Goal: Complete application form

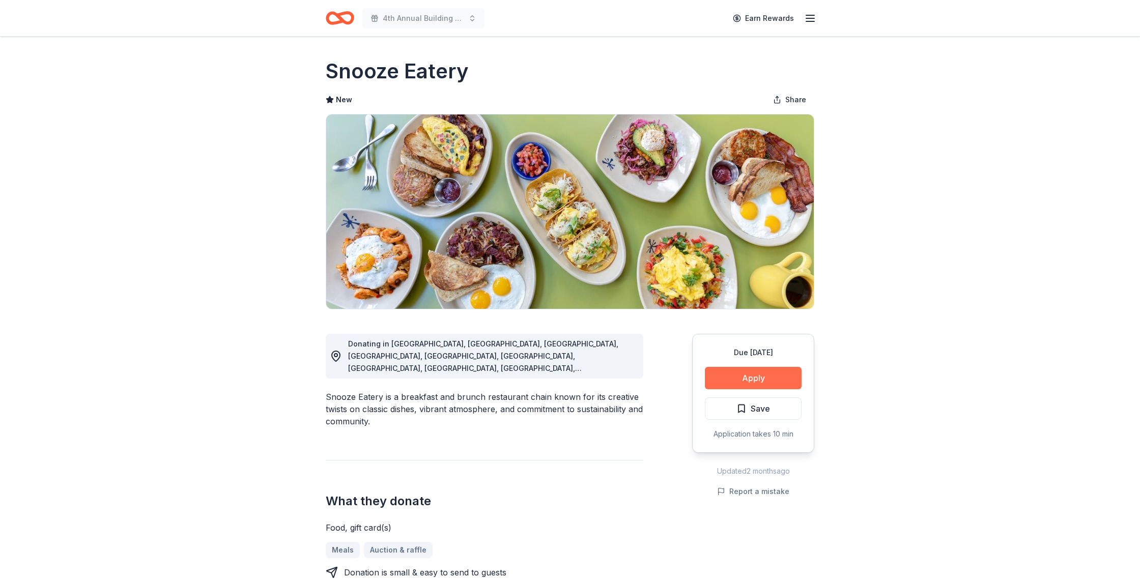
click at [736, 377] on button "Apply" at bounding box center [753, 378] width 97 height 22
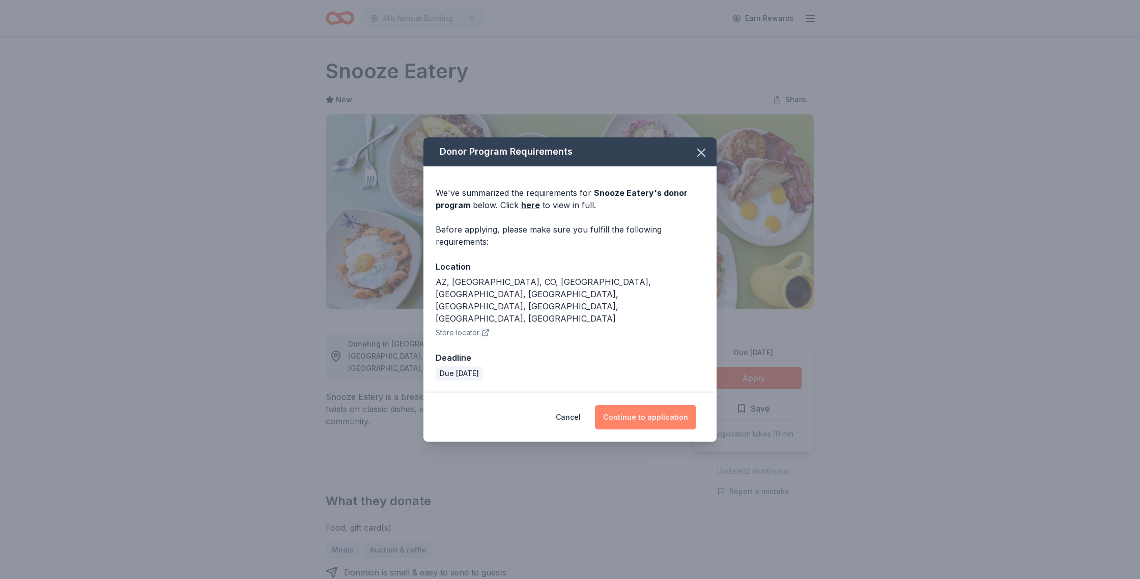
click at [644, 405] on button "Continue to application" at bounding box center [645, 417] width 101 height 24
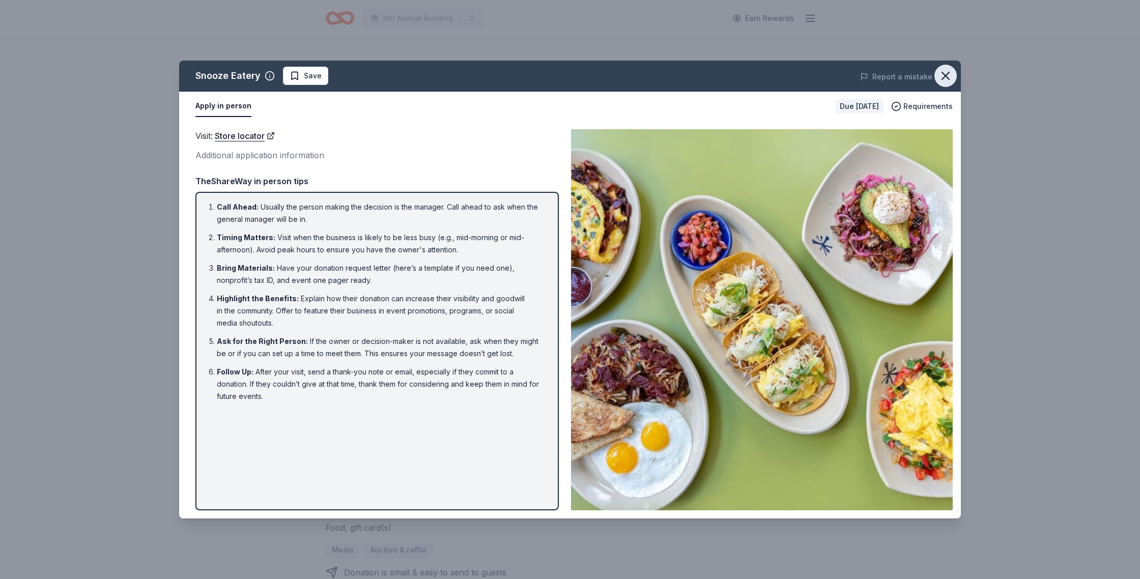
click at [944, 74] on icon "button" at bounding box center [945, 75] width 7 height 7
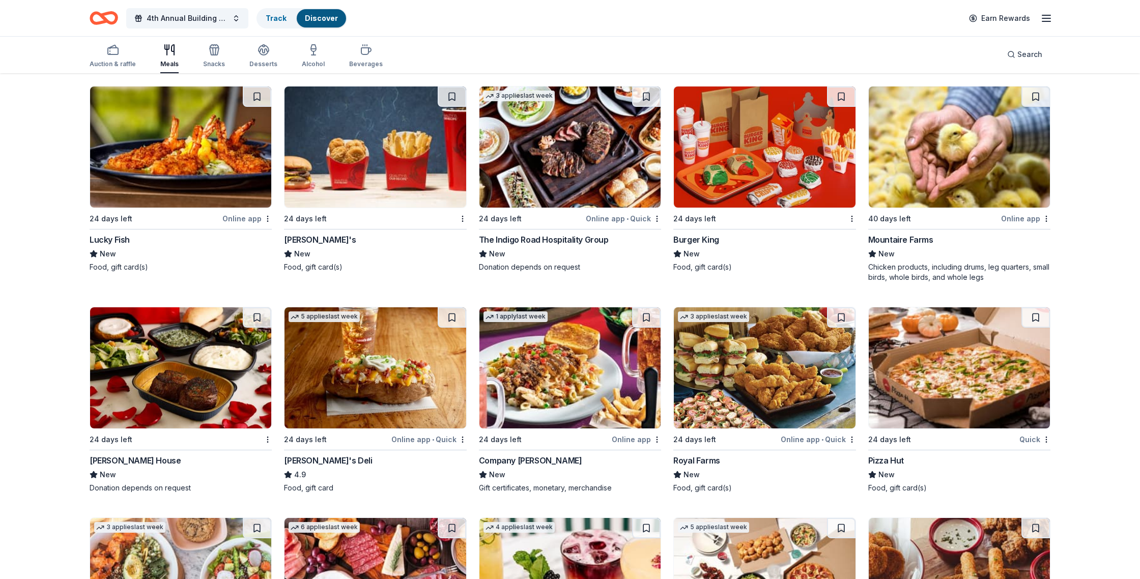
scroll to position [1369, 0]
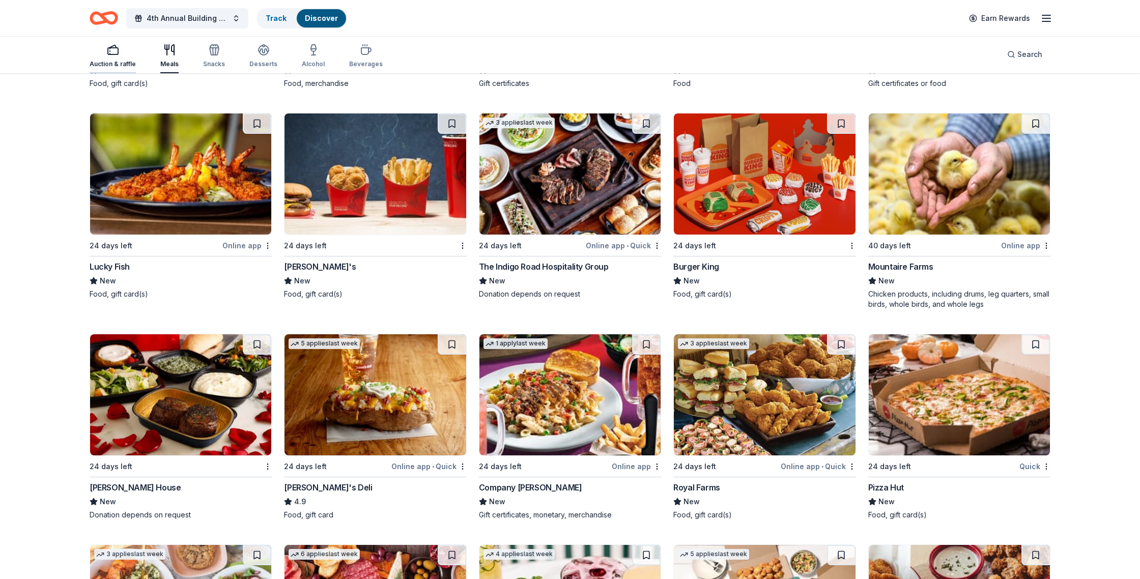
click at [115, 51] on icon "button" at bounding box center [113, 50] width 12 height 12
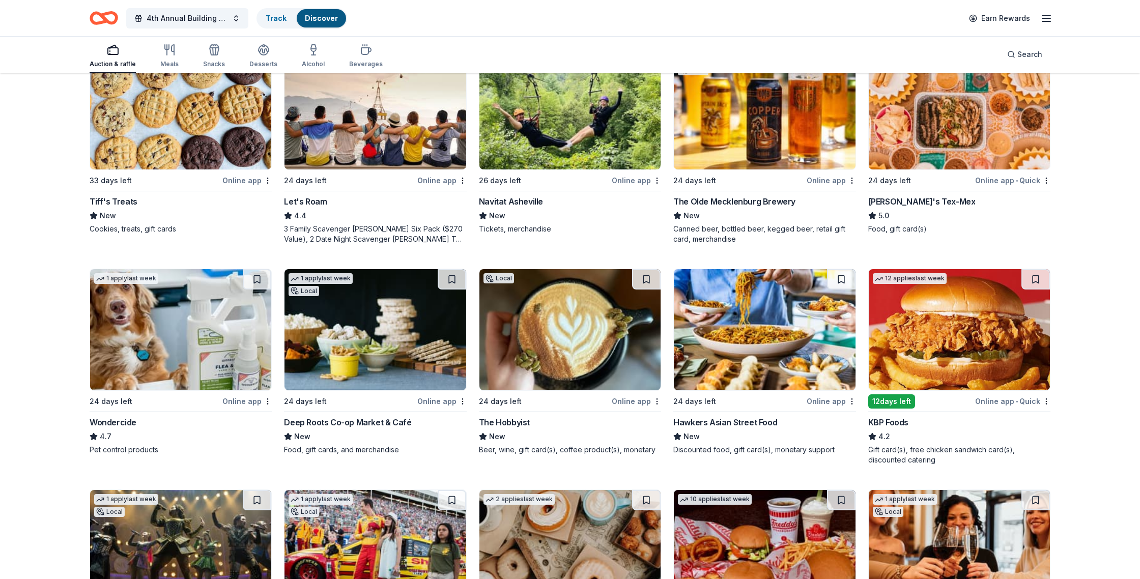
scroll to position [316, 0]
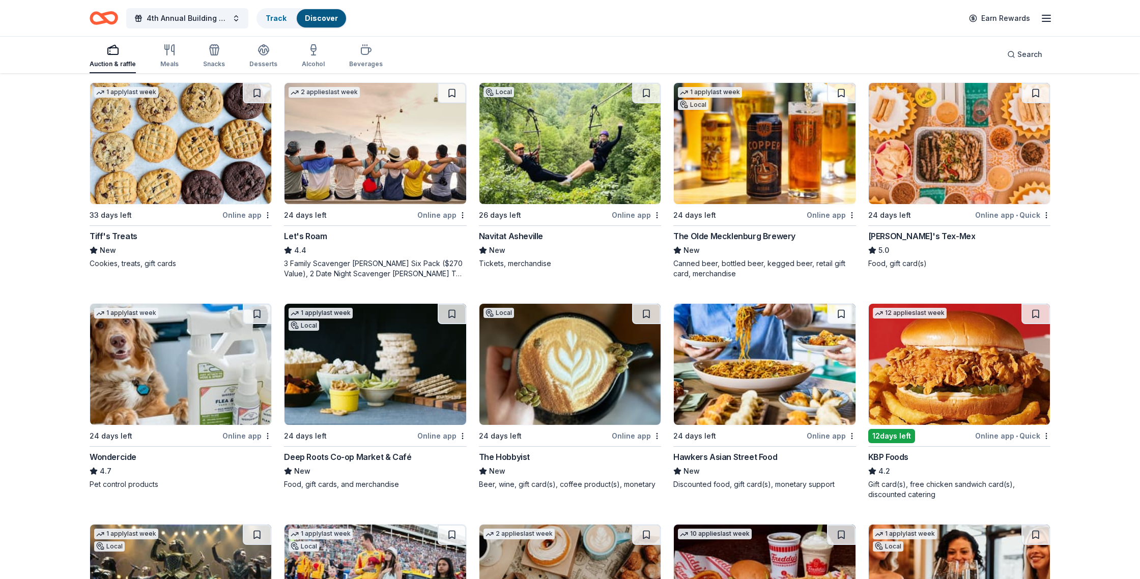
click at [183, 149] on img at bounding box center [180, 143] width 181 height 121
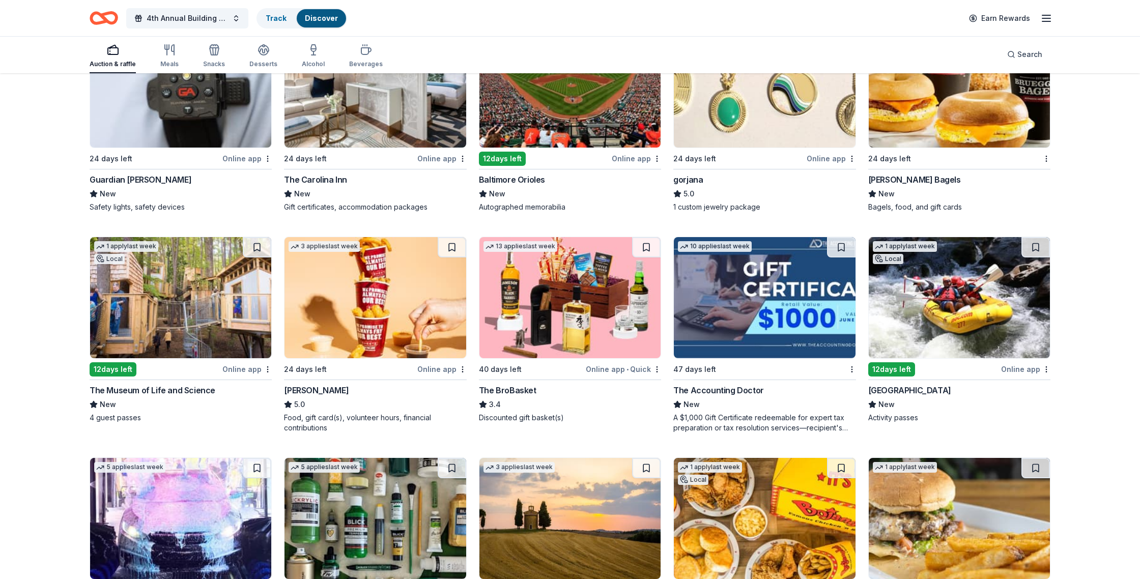
scroll to position [1668, 0]
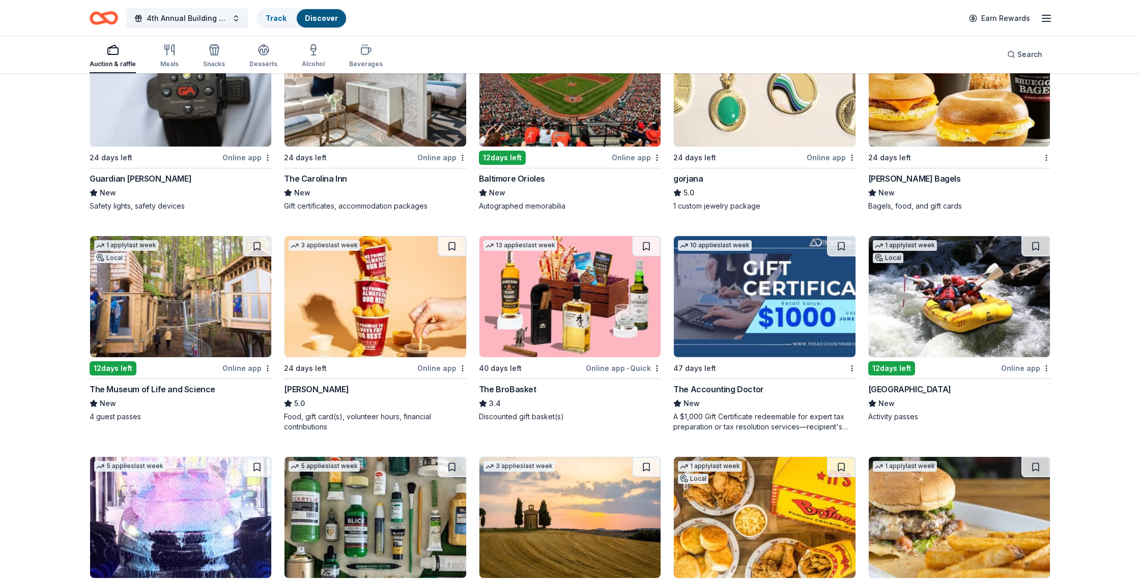
click at [771, 307] on img at bounding box center [764, 296] width 181 height 121
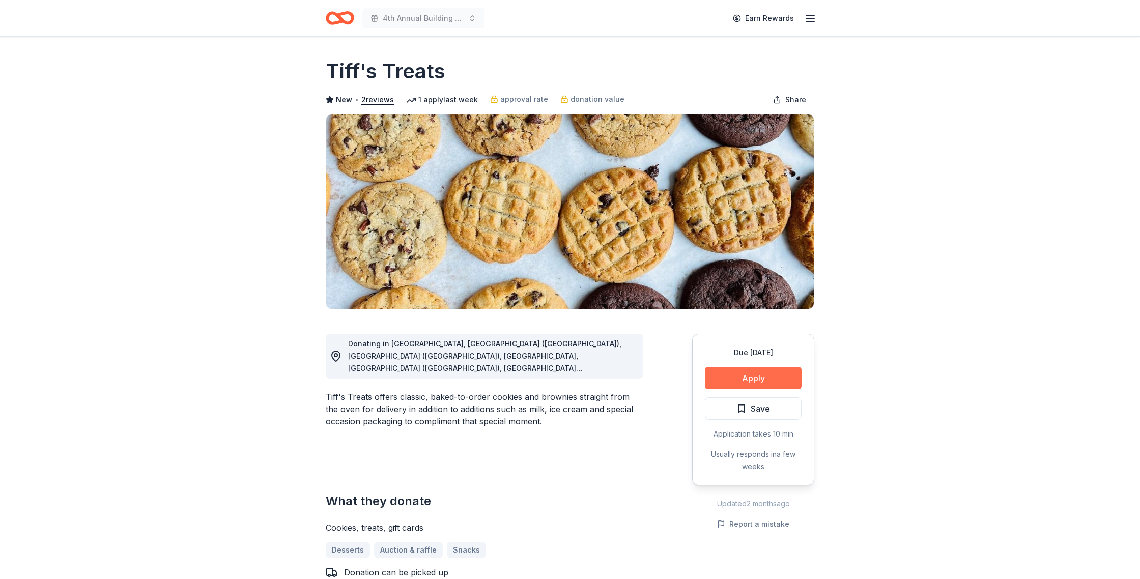
click at [755, 381] on button "Apply" at bounding box center [753, 378] width 97 height 22
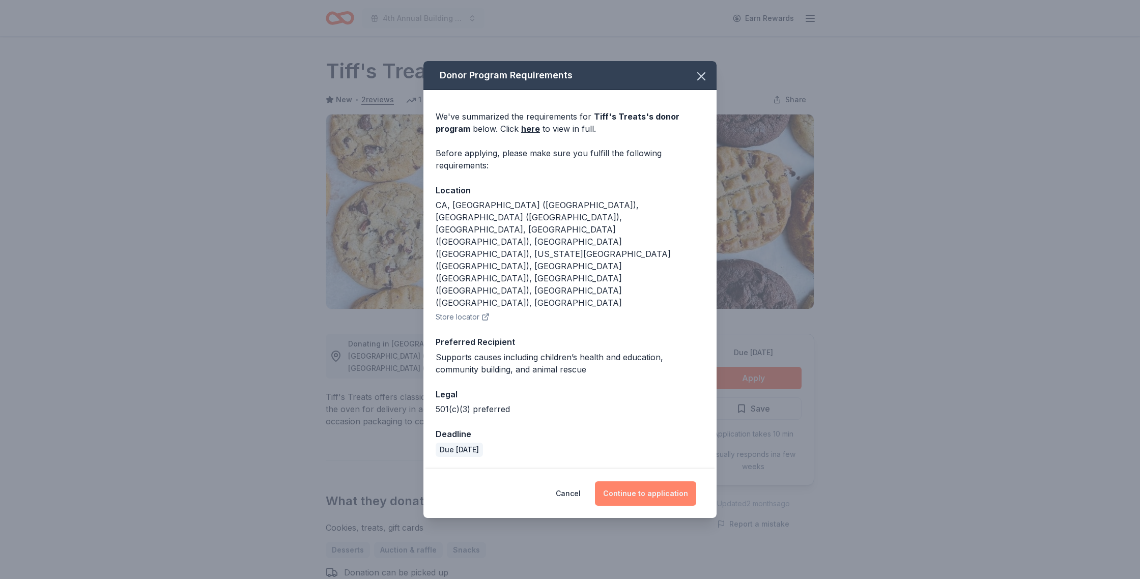
click at [654, 482] on button "Continue to application" at bounding box center [645, 494] width 101 height 24
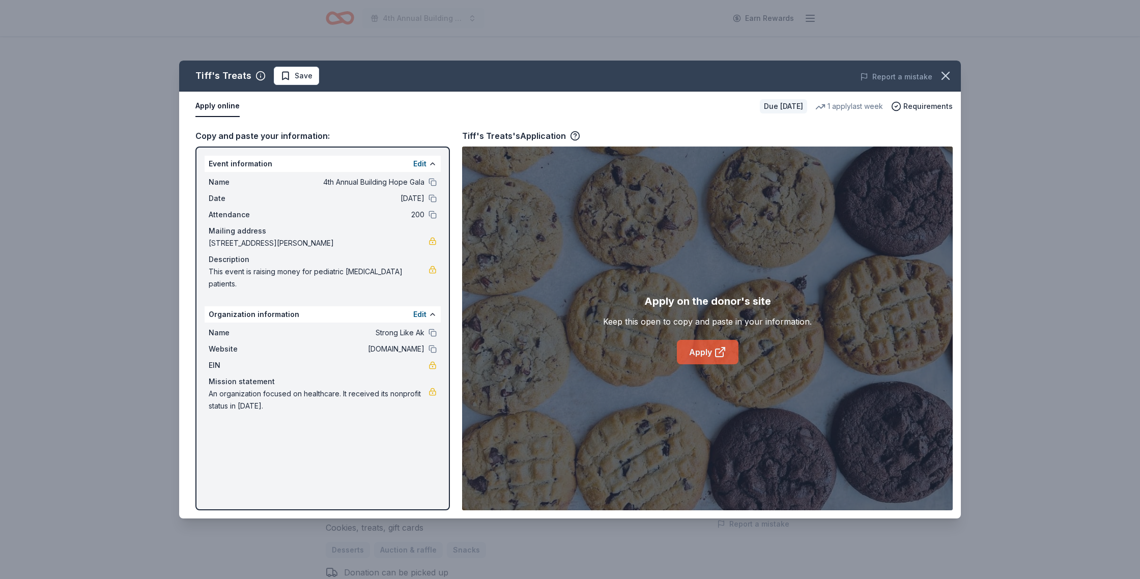
click at [704, 353] on link "Apply" at bounding box center [708, 352] width 62 height 24
click at [945, 79] on icon "button" at bounding box center [946, 76] width 14 height 14
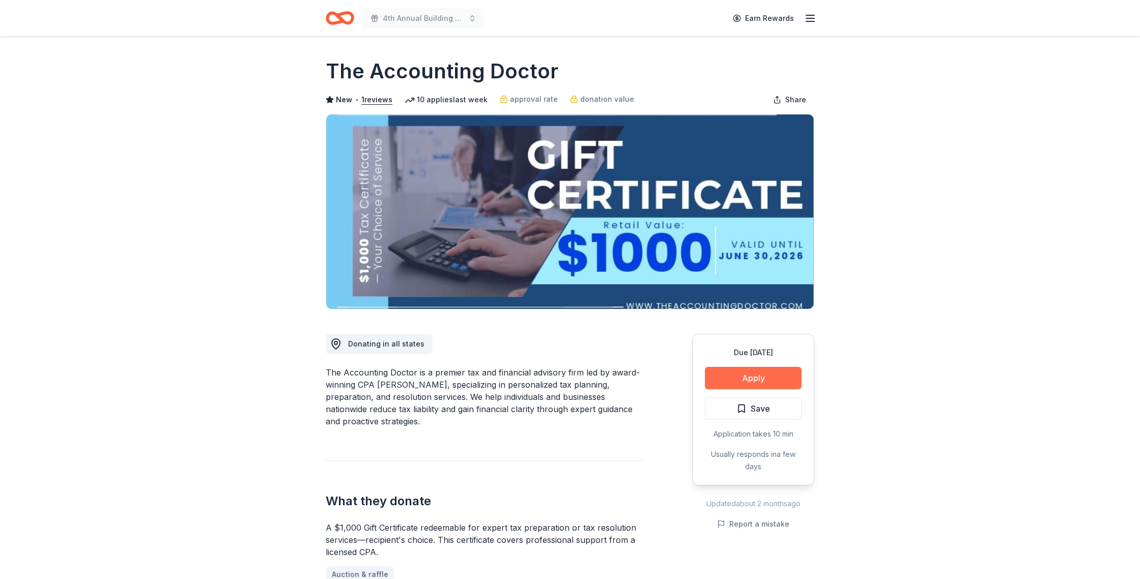
click at [735, 378] on button "Apply" at bounding box center [753, 378] width 97 height 22
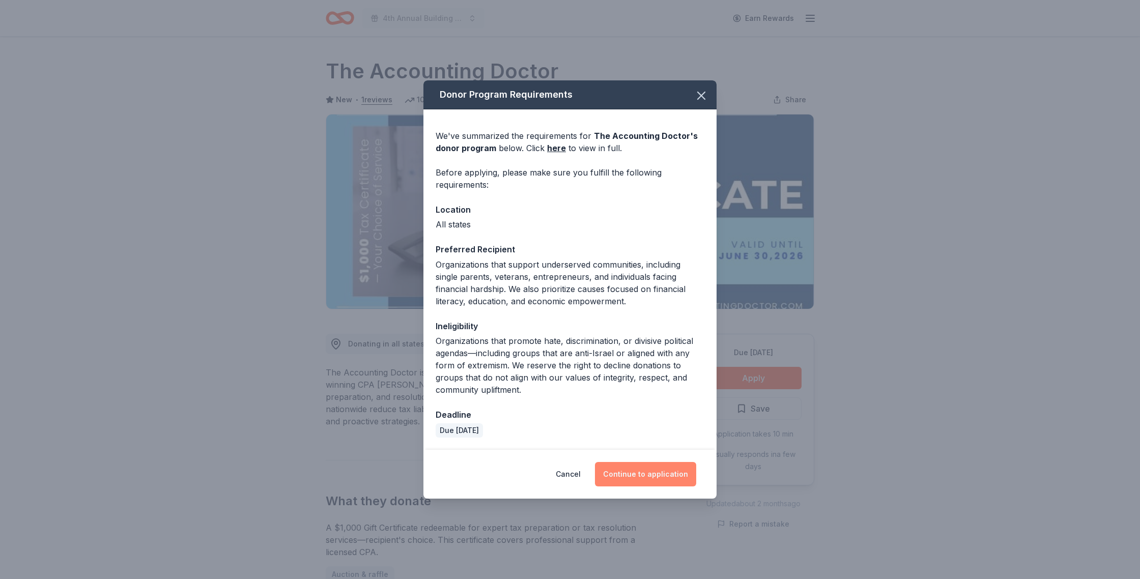
click at [623, 470] on button "Continue to application" at bounding box center [645, 474] width 101 height 24
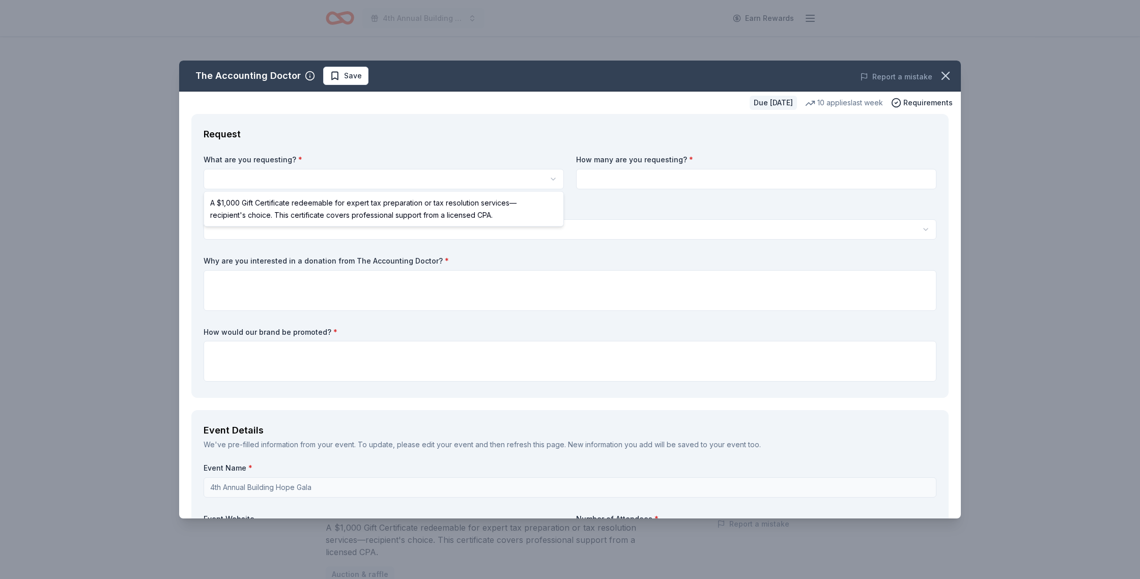
click at [453, 175] on html "4th Annual Building Hope Gala Earn Rewards Due in 47 days Share The Accounting …" at bounding box center [570, 289] width 1140 height 579
select select "A $1,000 Gift Certificate redeemable for expert tax preparation or tax resoluti…"
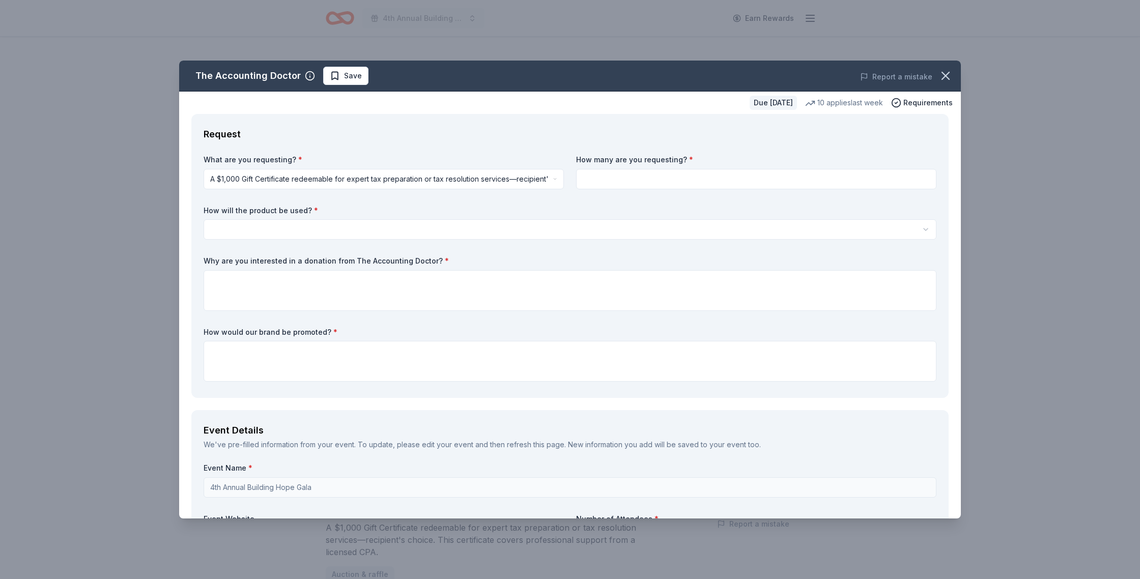
click at [632, 178] on input at bounding box center [756, 179] width 360 height 20
type input "1"
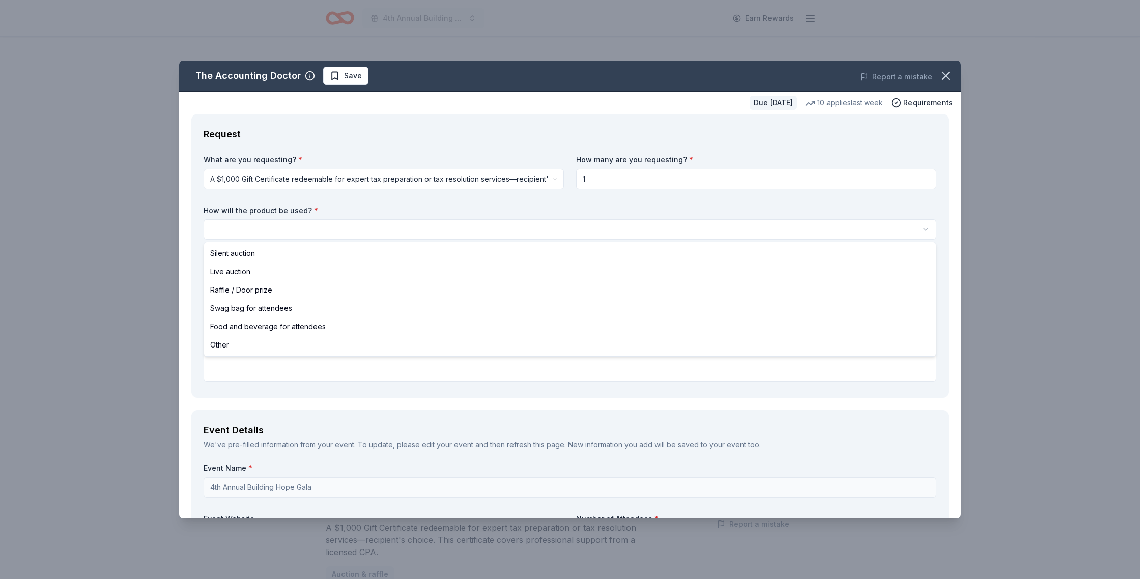
click at [322, 224] on html "4th Annual Building Hope Gala Earn Rewards Due in 47 days Share The Accounting …" at bounding box center [570, 289] width 1140 height 579
select select "silentAuction"
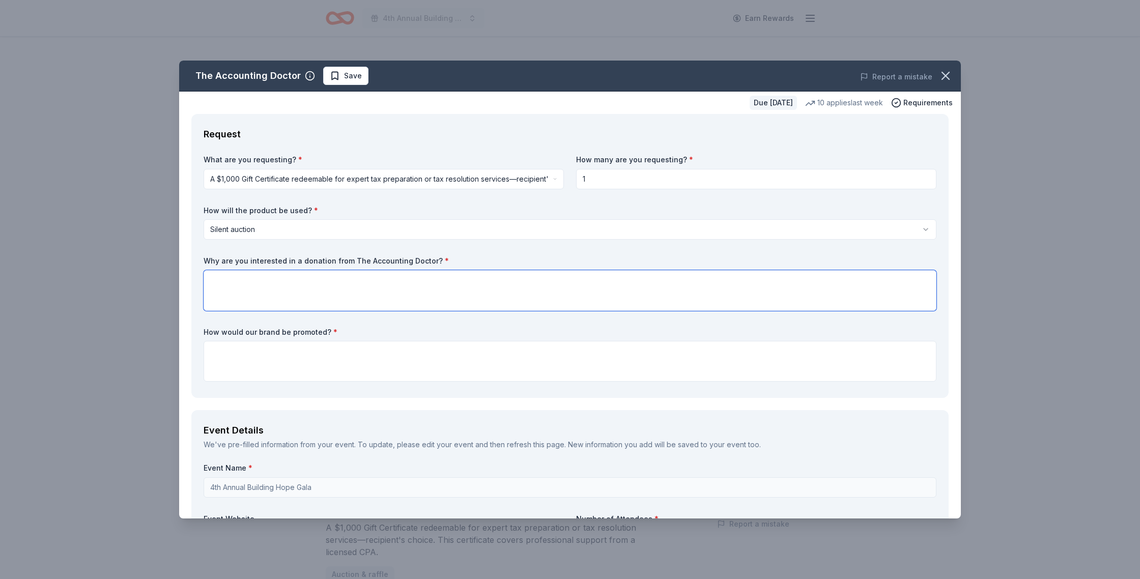
click at [274, 283] on textarea at bounding box center [570, 290] width 733 height 41
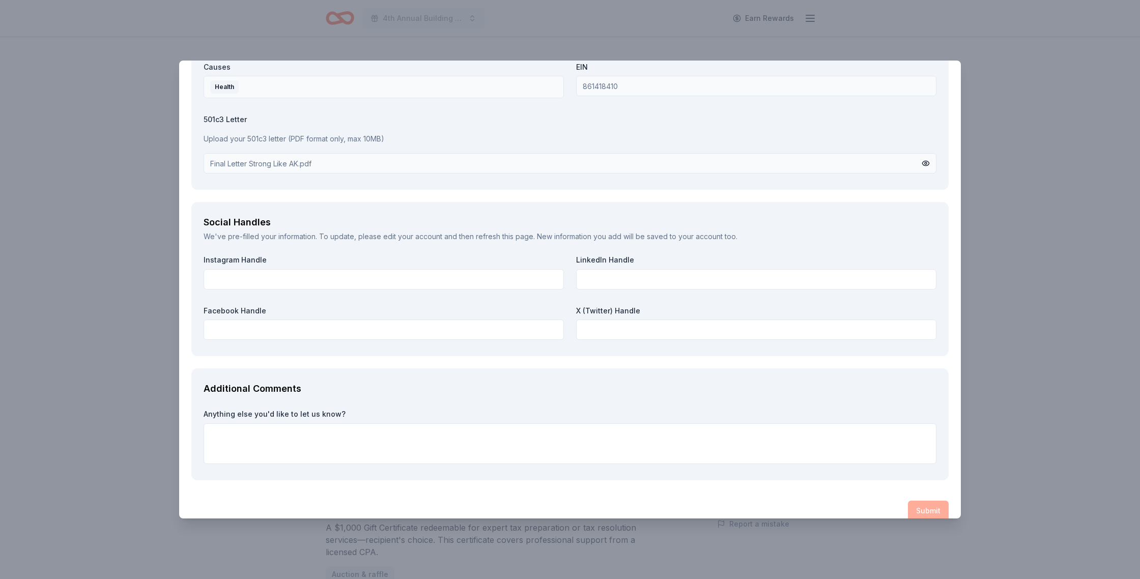
scroll to position [1045, 0]
